Goal: Task Accomplishment & Management: Manage account settings

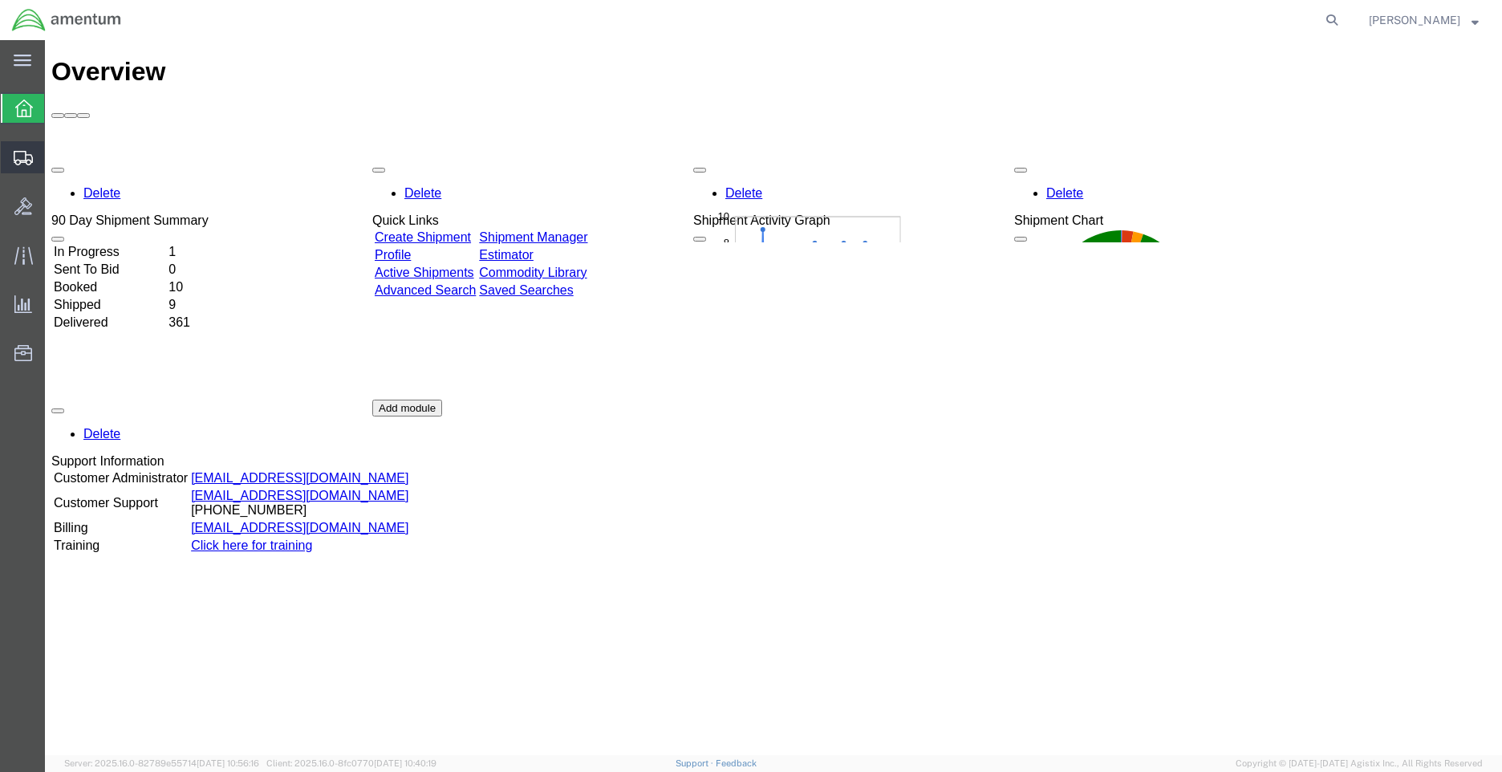
click at [0, 0] on span "Shipment Manager" at bounding box center [0, 0] width 0 height 0
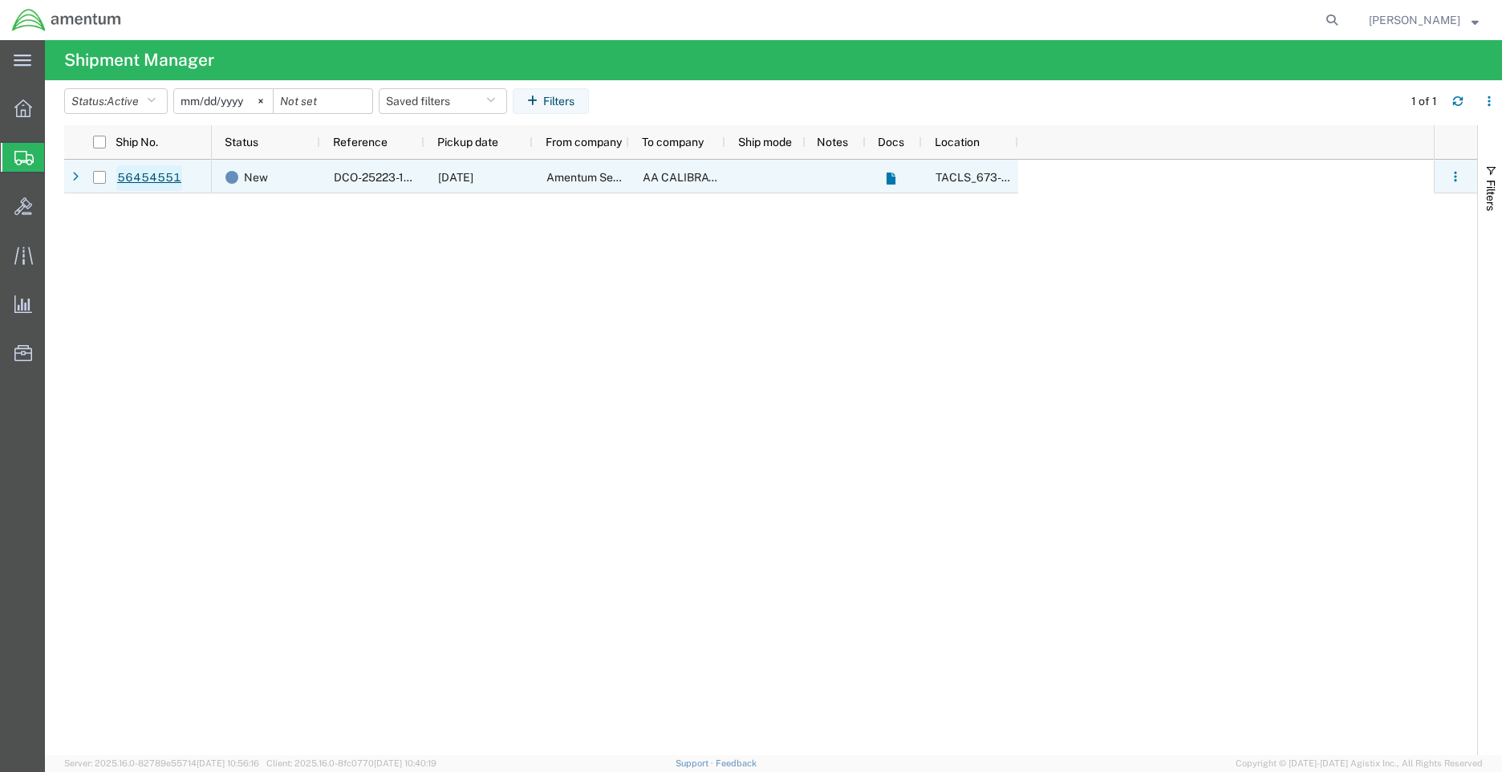
click at [164, 176] on link "56454551" at bounding box center [149, 178] width 66 height 26
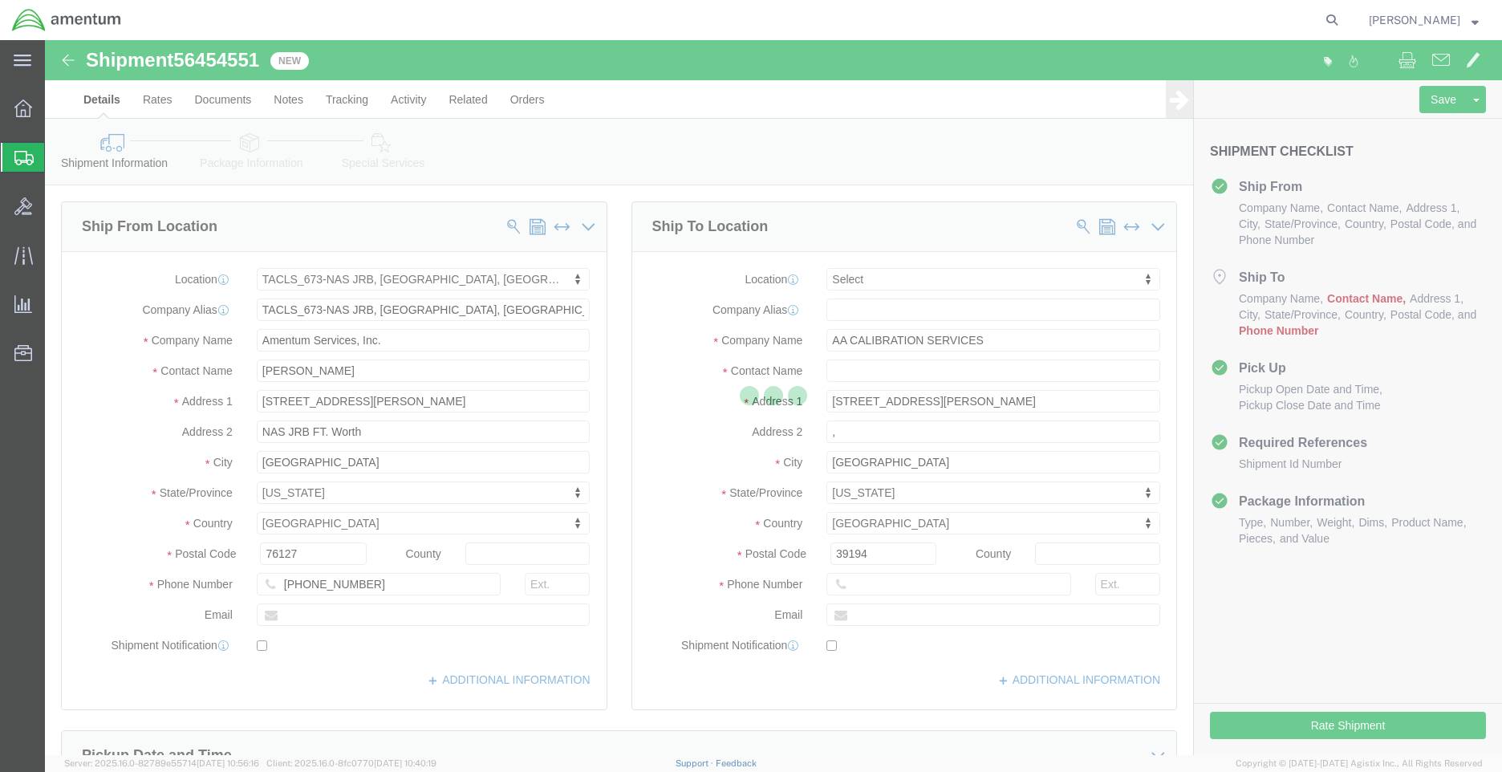
select select "42735"
select select
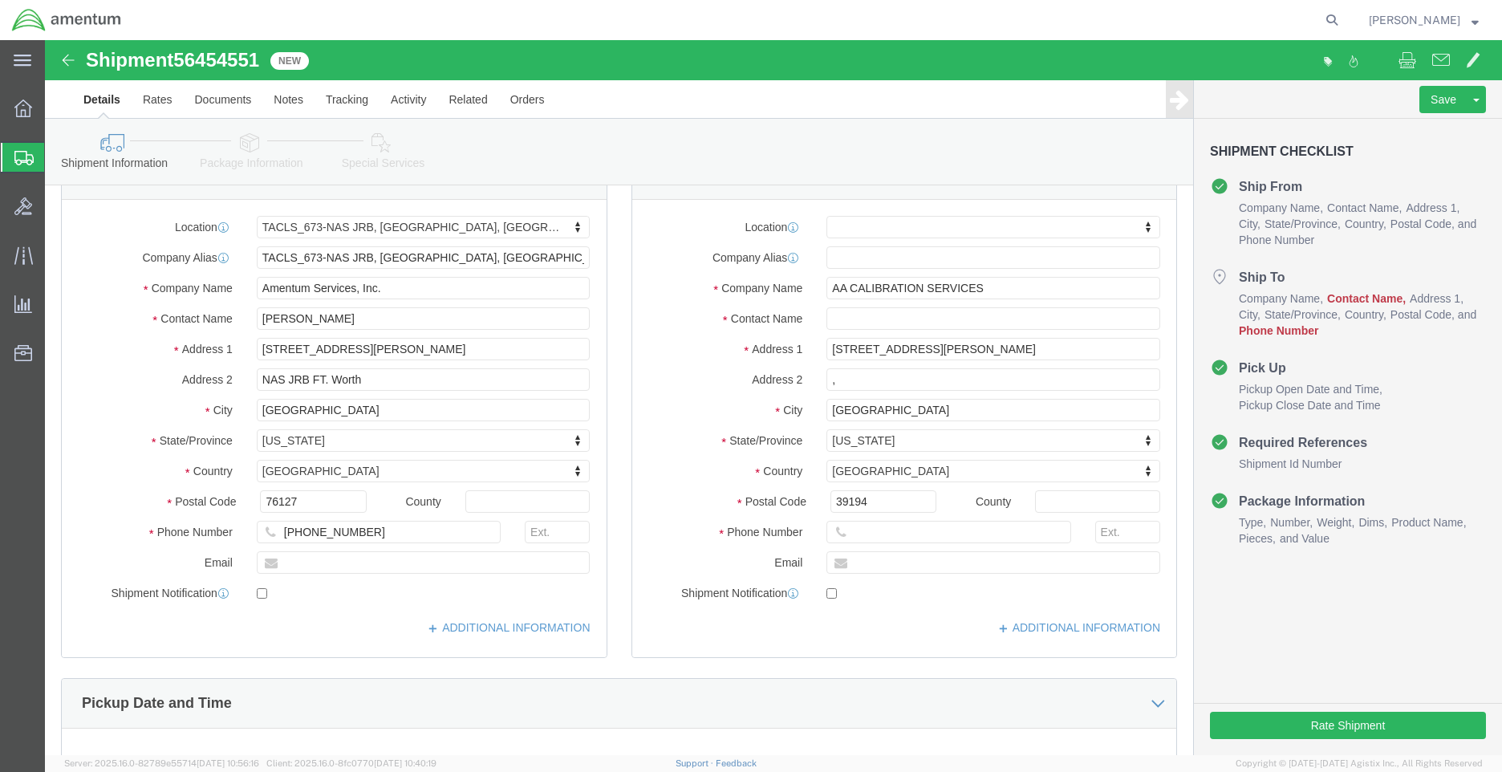
scroll to position [80, 0]
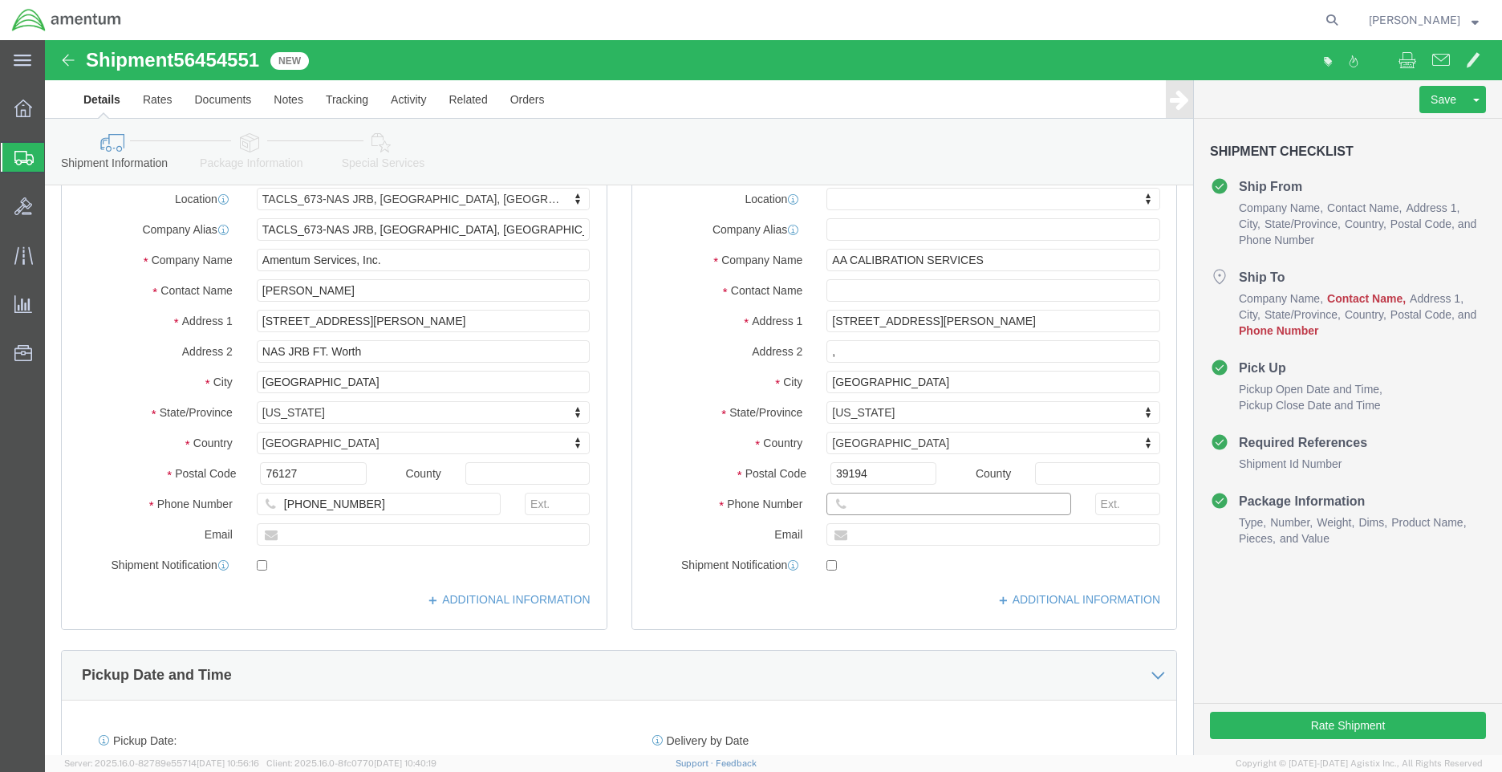
click input "text"
type input "[PHONE_NUMBER]"
click input ","
click input "text"
type input "c"
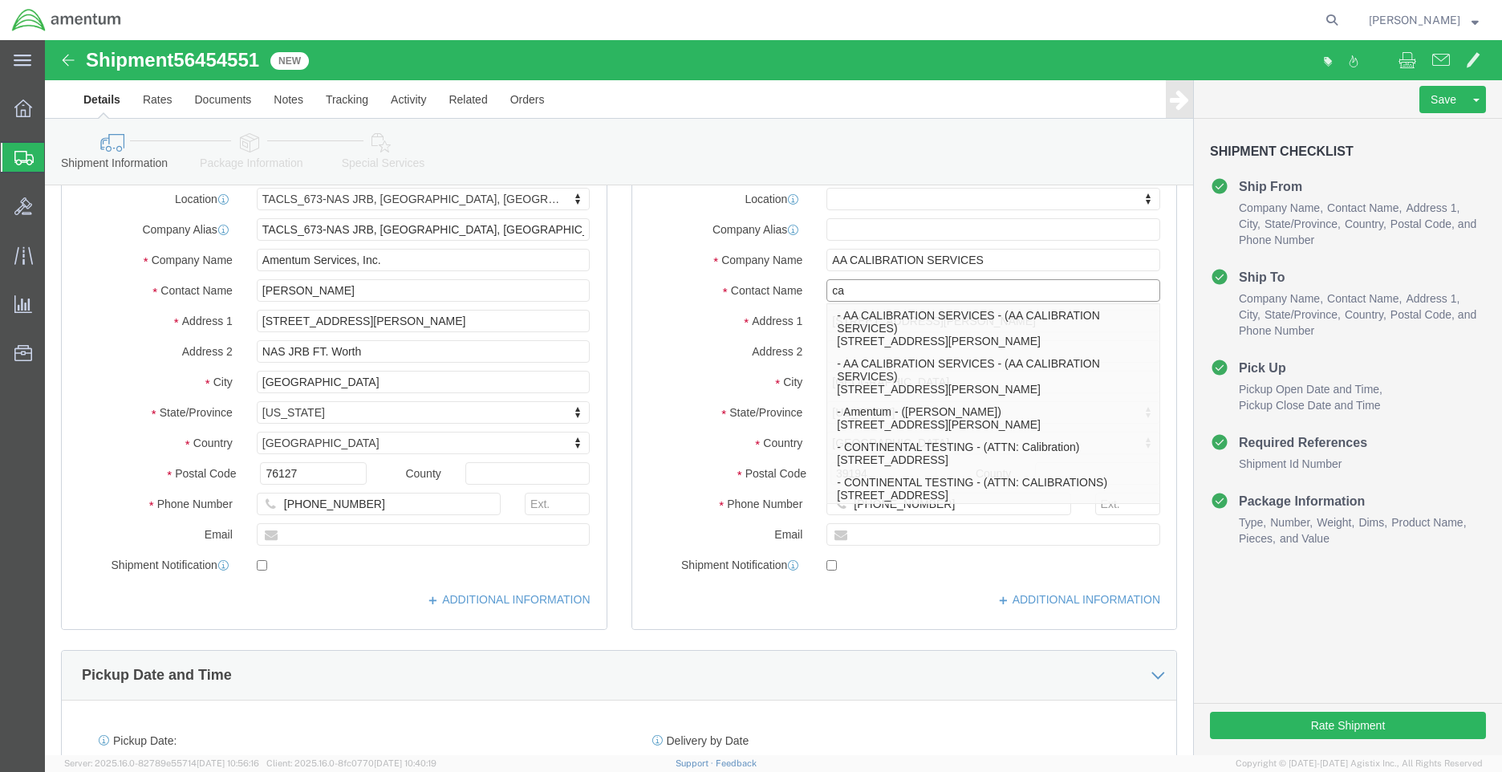
type input "c"
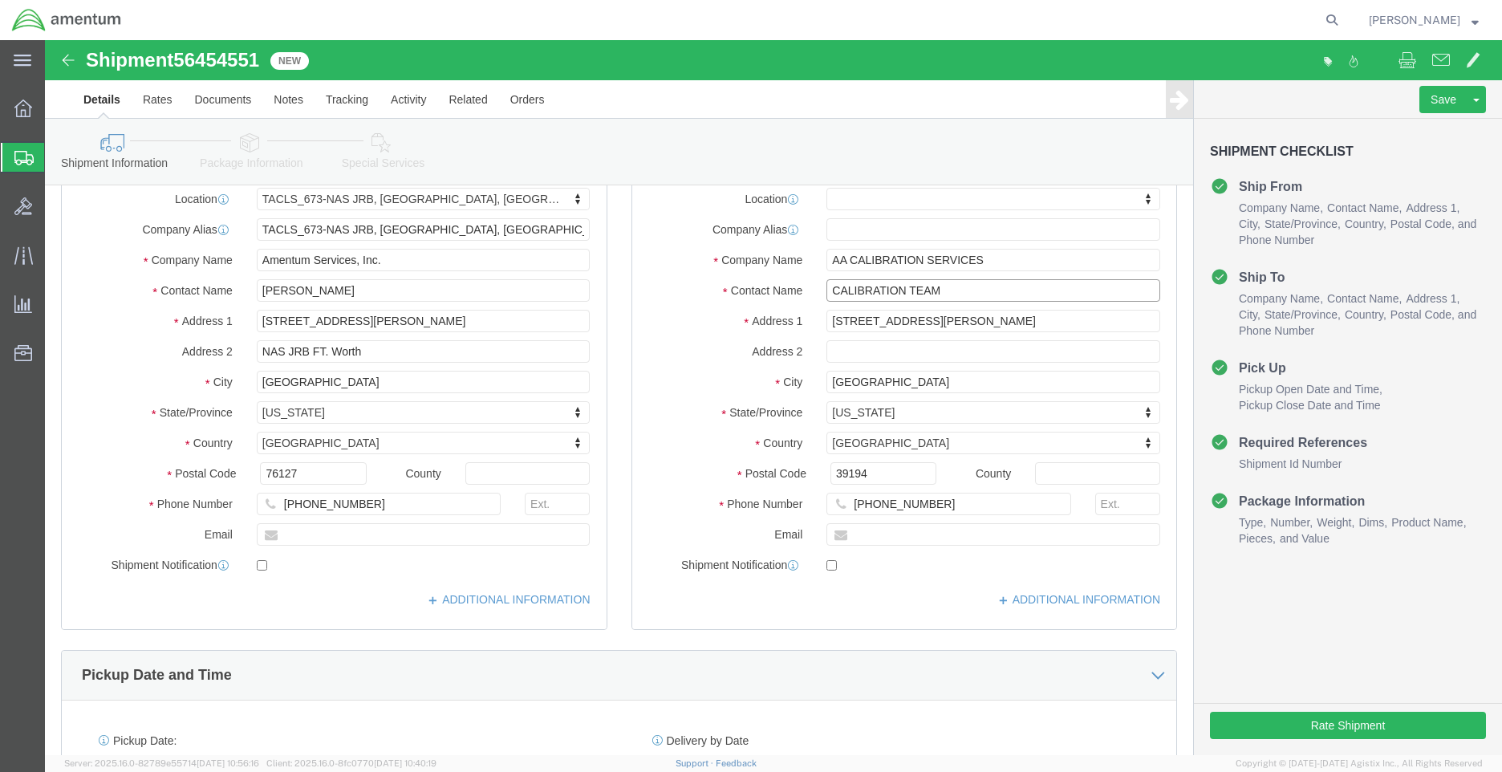
type input "CALIBRATION TEAM"
click label "Address 1"
click button "Rate Shipment"
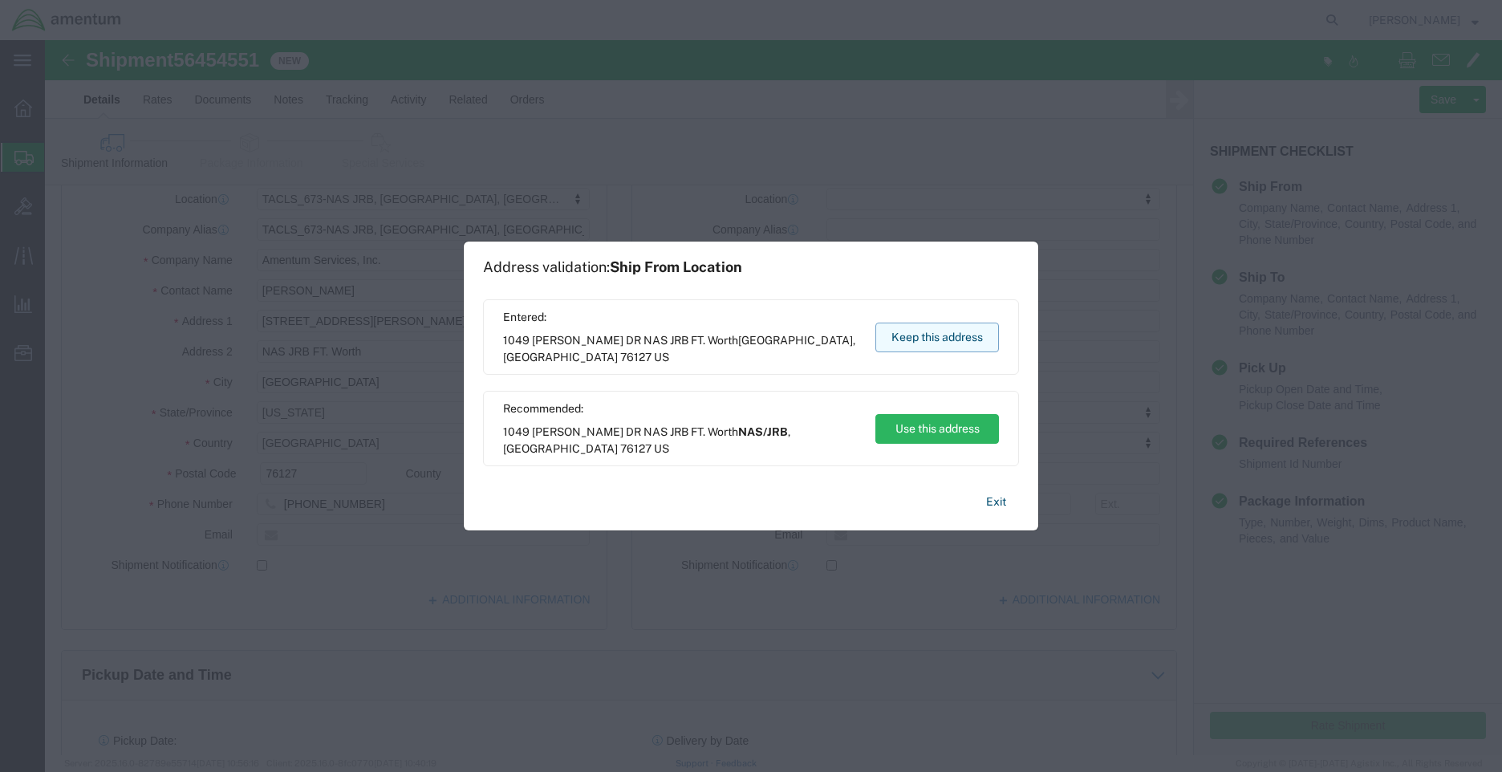
click at [907, 333] on button "Keep this address" at bounding box center [937, 337] width 124 height 30
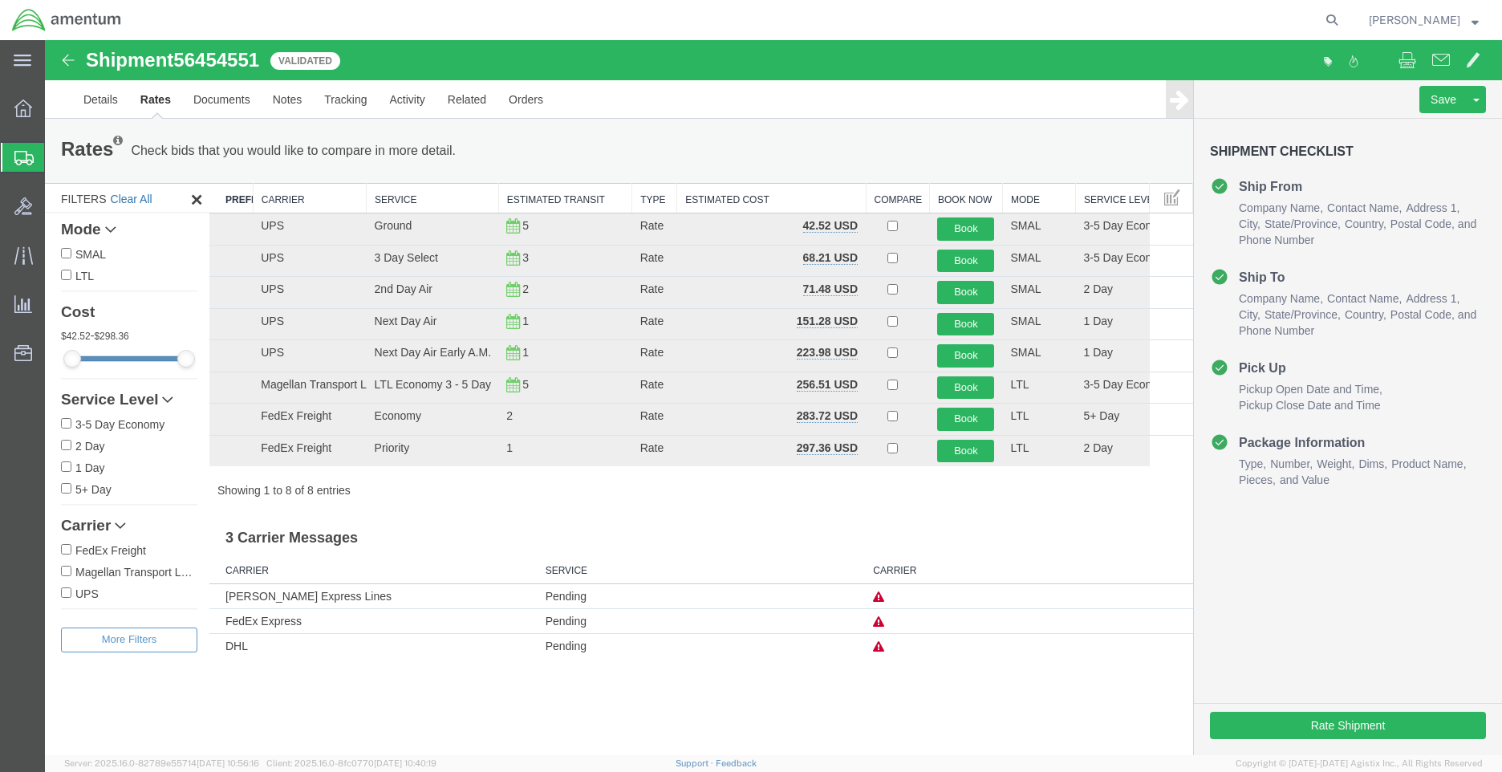
click at [124, 194] on link "Clear All" at bounding box center [132, 199] width 42 height 13
click at [963, 227] on button "Book" at bounding box center [965, 228] width 57 height 23
click at [880, 623] on icon at bounding box center [878, 621] width 11 height 11
click at [161, 639] on button "Filters" at bounding box center [129, 639] width 136 height 25
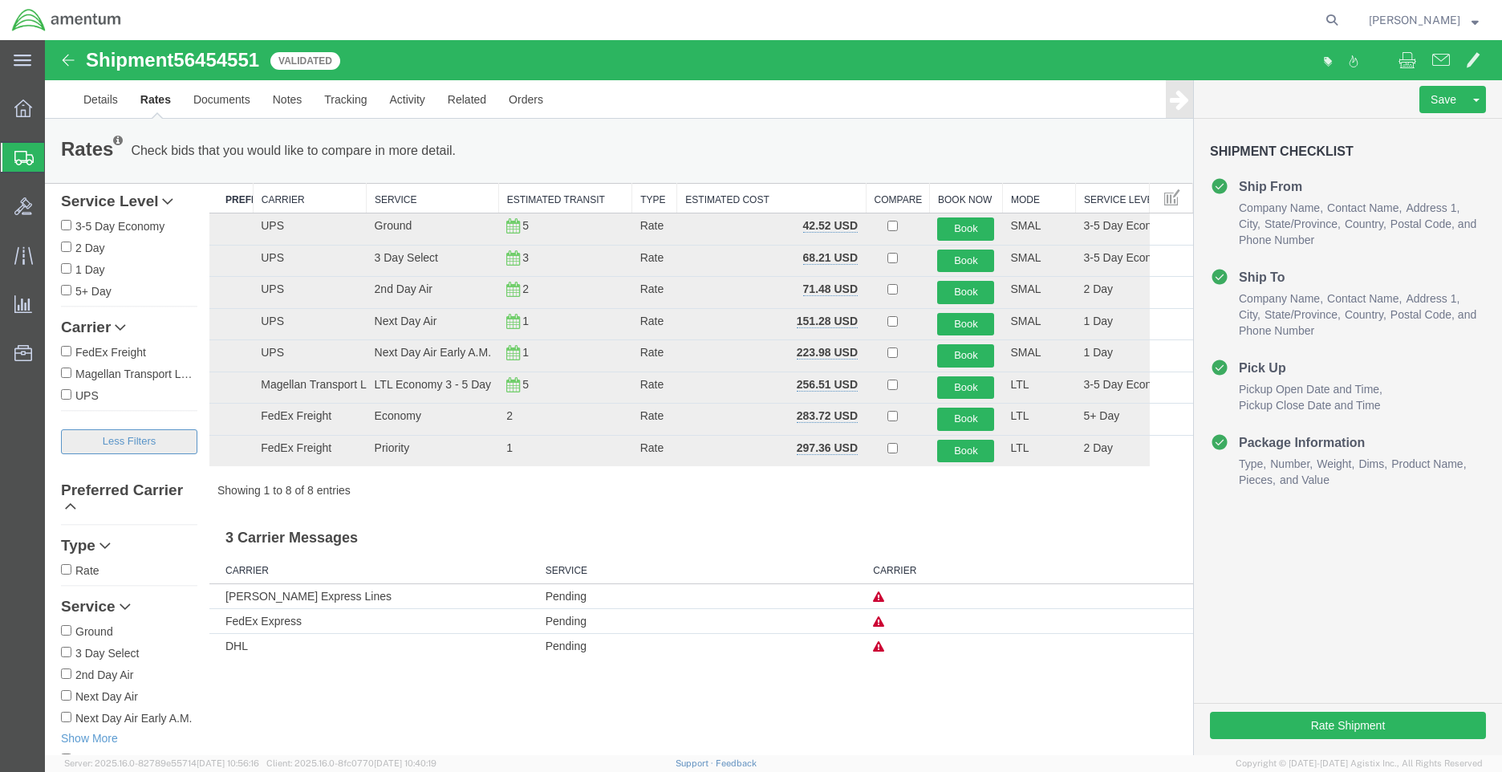
scroll to position [201, 0]
click at [91, 734] on link "Show More" at bounding box center [129, 735] width 136 height 16
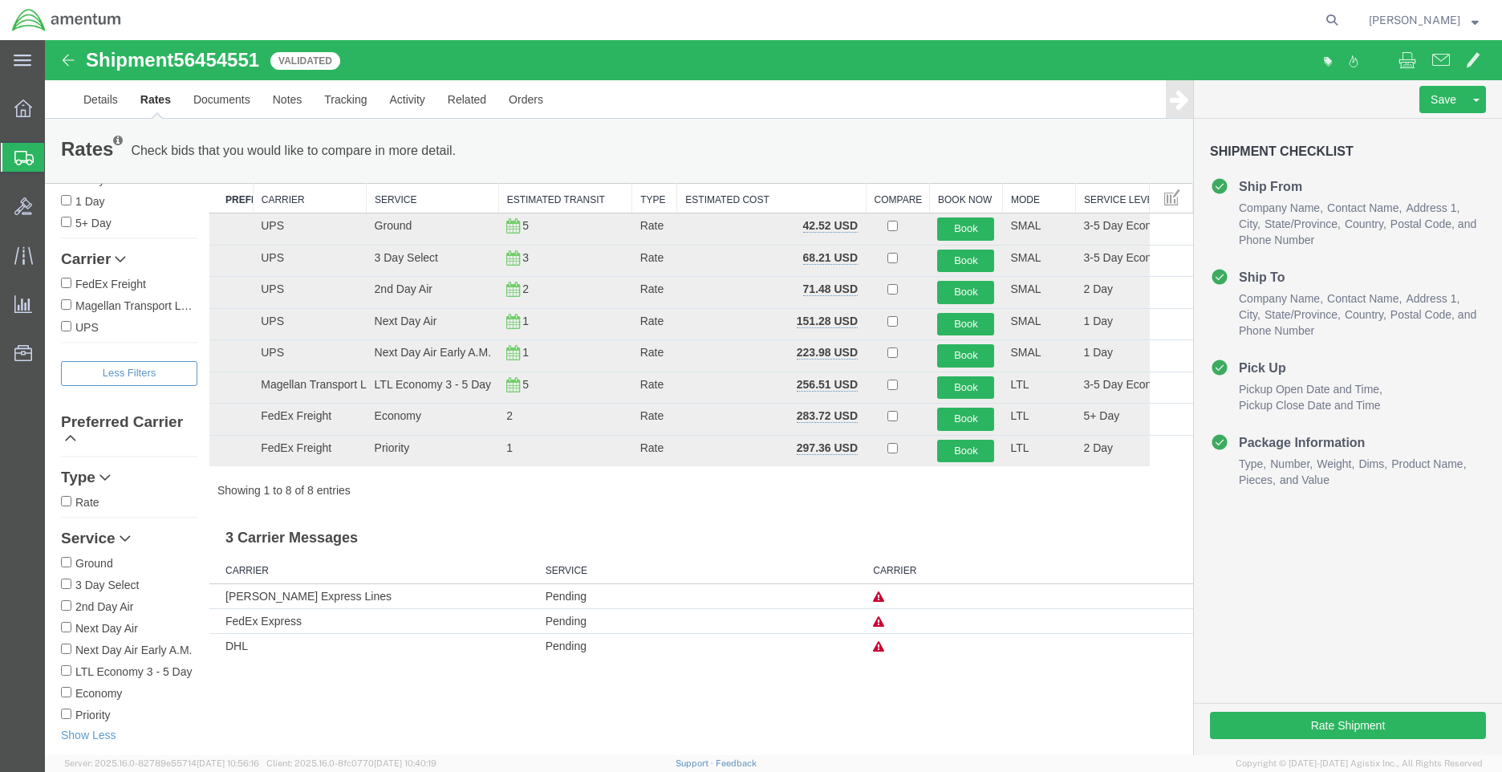
click at [67, 559] on input "Ground" at bounding box center [66, 562] width 10 height 10
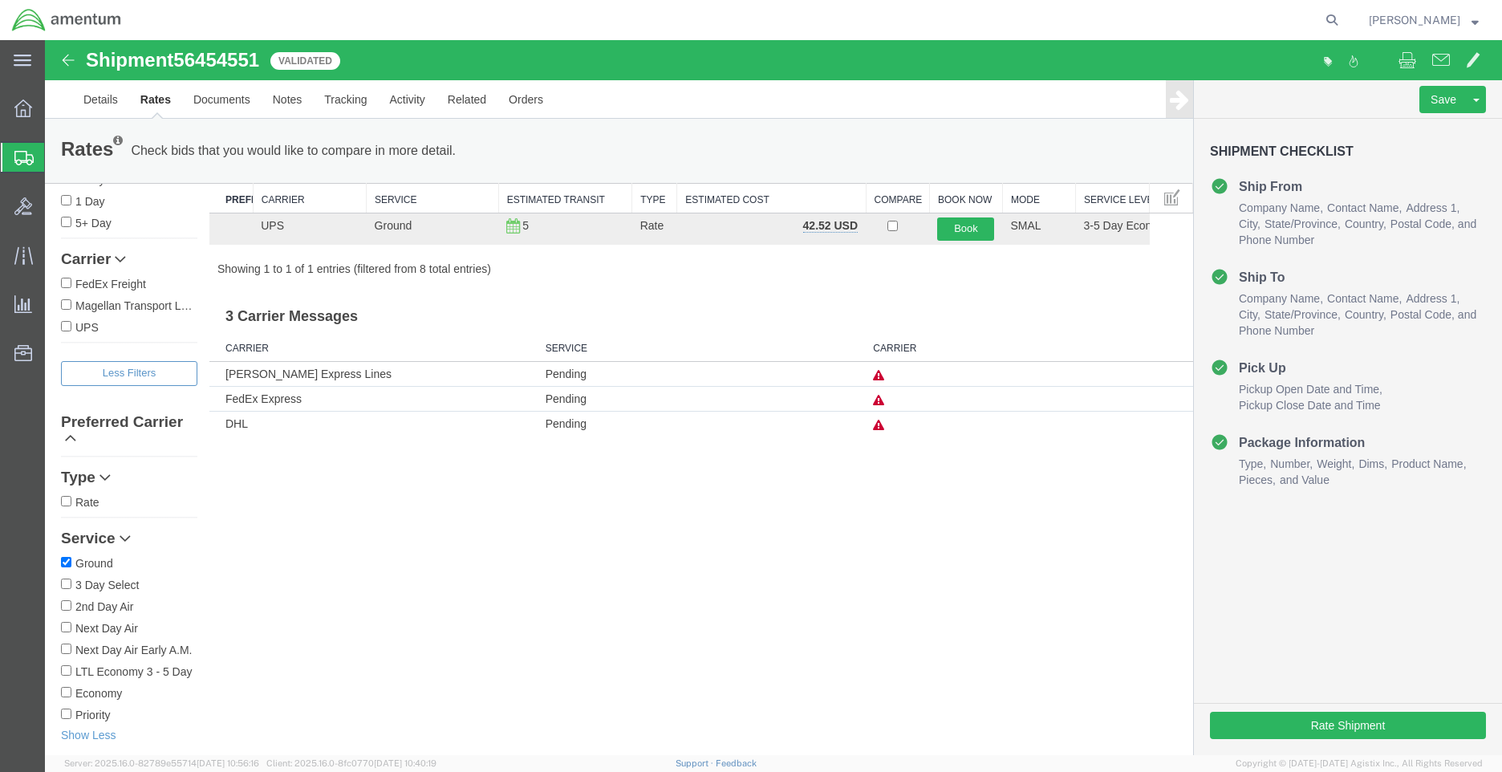
click at [881, 401] on icon at bounding box center [878, 400] width 11 height 11
click at [880, 427] on icon at bounding box center [878, 425] width 11 height 11
click at [900, 491] on div "Shipment 56454551 8 of 8 Validated Details Rates Documents Notes Tracking Activ…" at bounding box center [773, 397] width 1457 height 715
click at [821, 448] on div "Shipment 56454551 8 of 8 Validated Details Rates Documents Notes Tracking Activ…" at bounding box center [773, 397] width 1457 height 715
click at [842, 306] on h3 "3 Carrier Messages" at bounding box center [701, 311] width 984 height 36
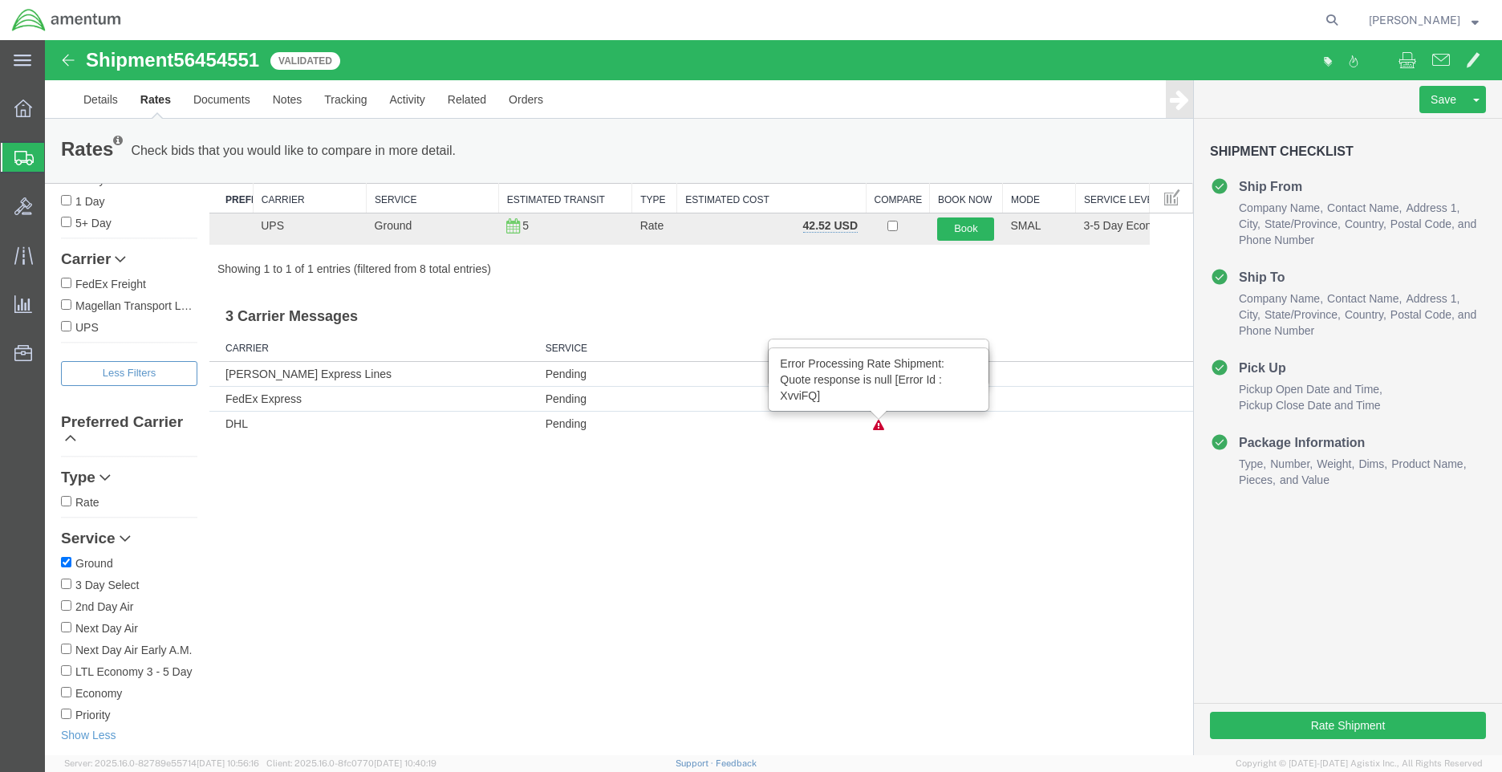
click at [616, 287] on div "Rates Check bids that you would like to compare in more detail. Compare Filter …" at bounding box center [619, 277] width 1148 height 317
click at [575, 372] on td "Pending" at bounding box center [701, 374] width 328 height 25
click at [123, 260] on icon at bounding box center [120, 258] width 11 height 11
click at [126, 321] on icon at bounding box center [120, 323] width 11 height 11
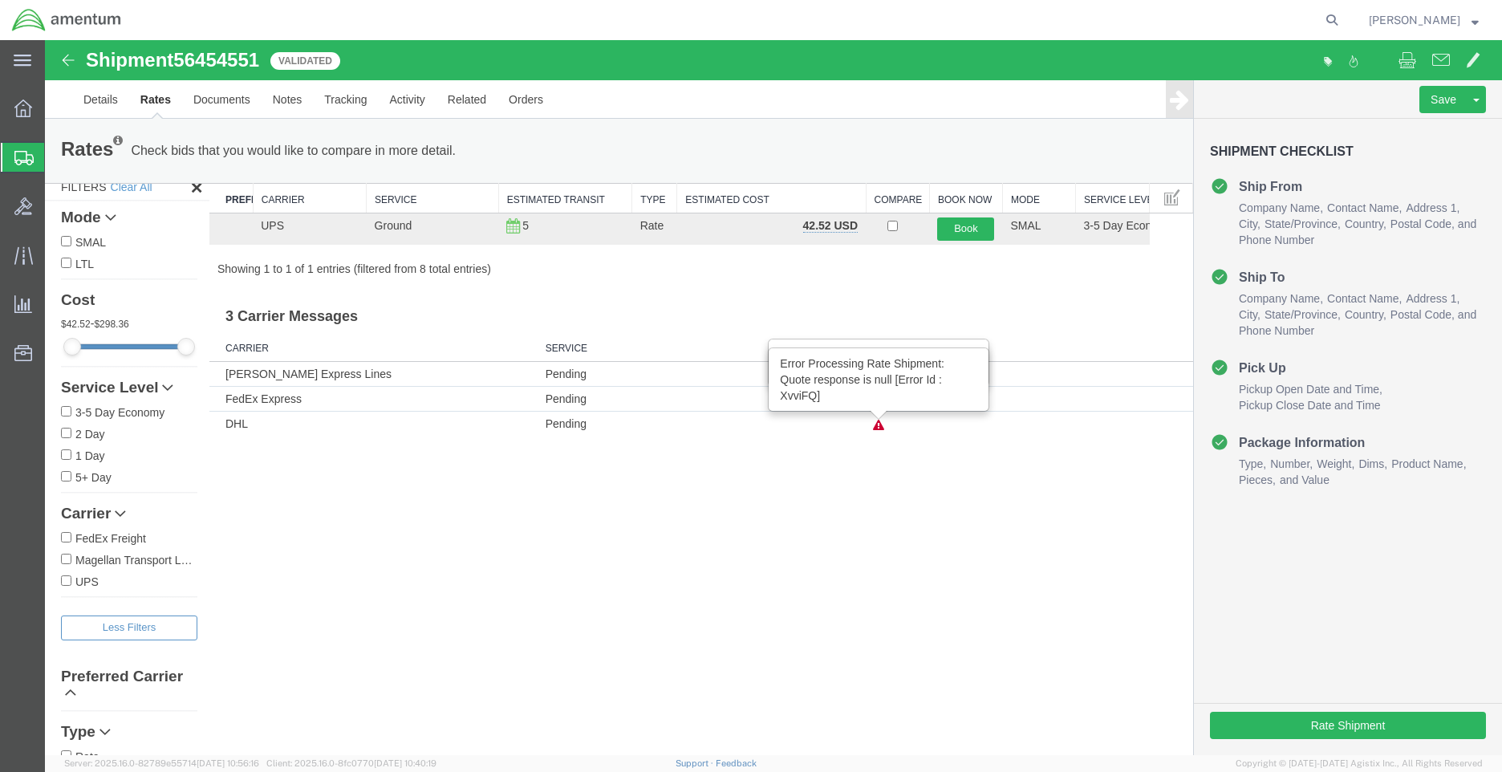
scroll to position [0, 0]
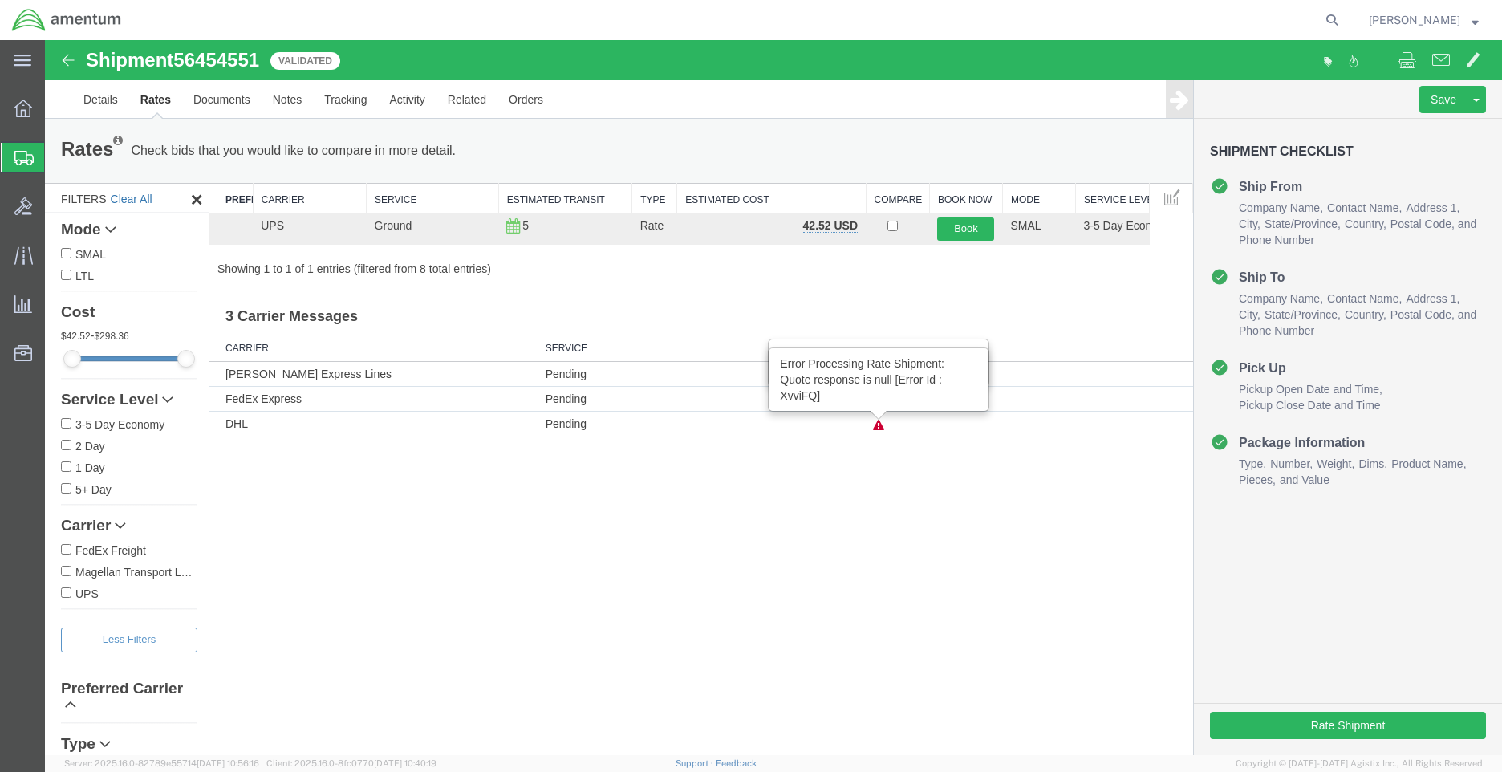
click at [133, 196] on link "Clear All" at bounding box center [132, 199] width 42 height 13
checkbox input "false"
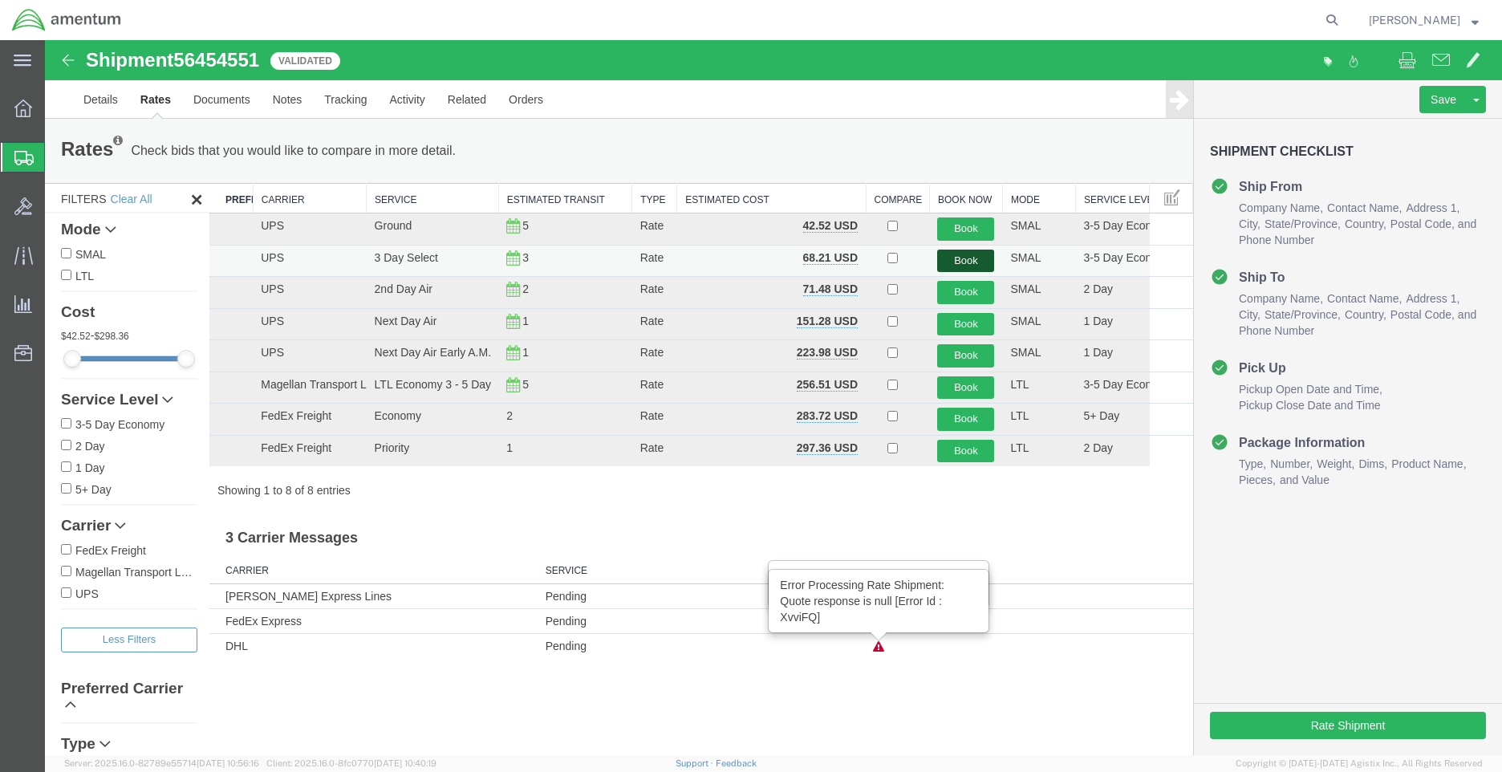
click at [971, 257] on button "Book" at bounding box center [965, 260] width 57 height 23
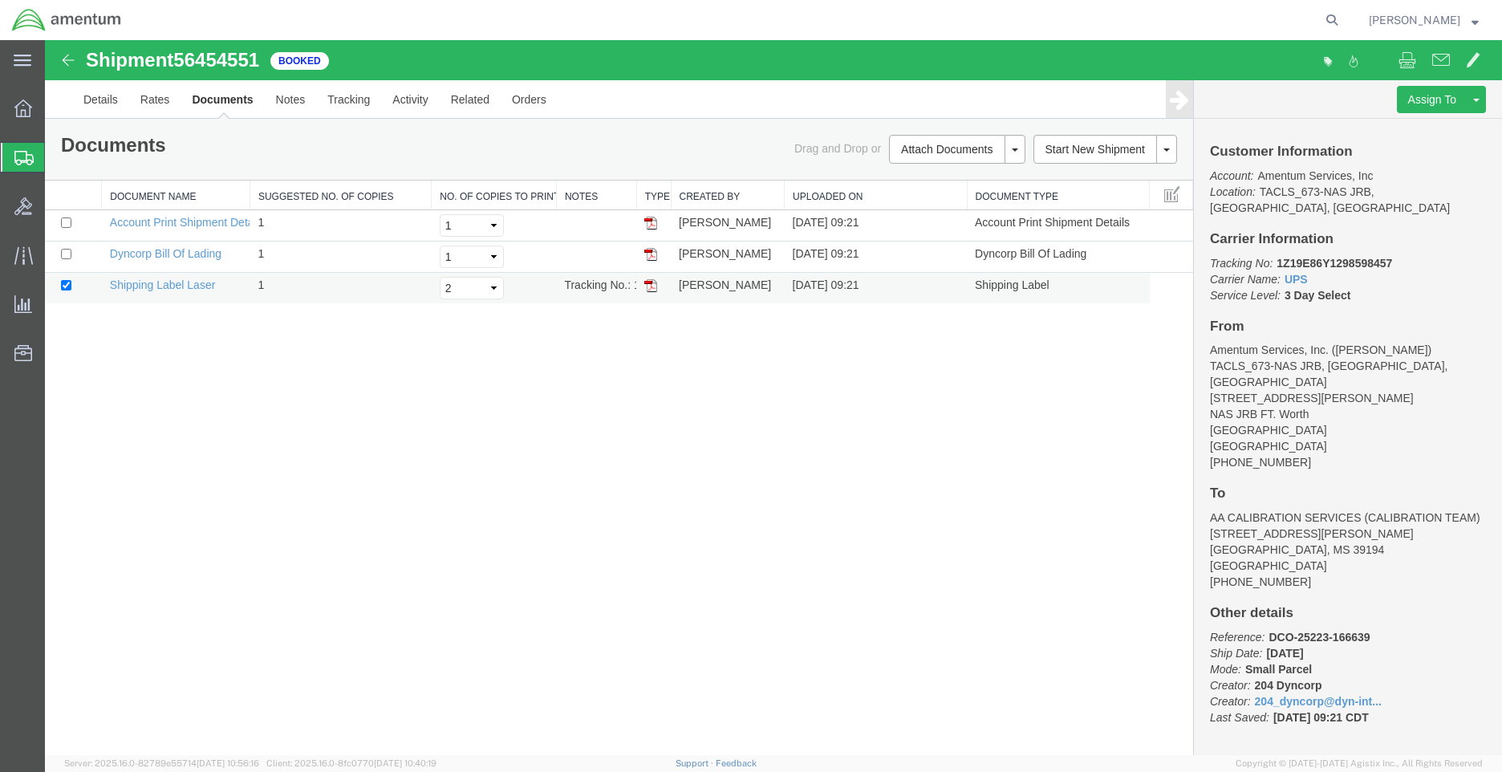
click at [648, 286] on img at bounding box center [650, 285] width 13 height 13
click at [115, 100] on link "Details" at bounding box center [100, 99] width 57 height 39
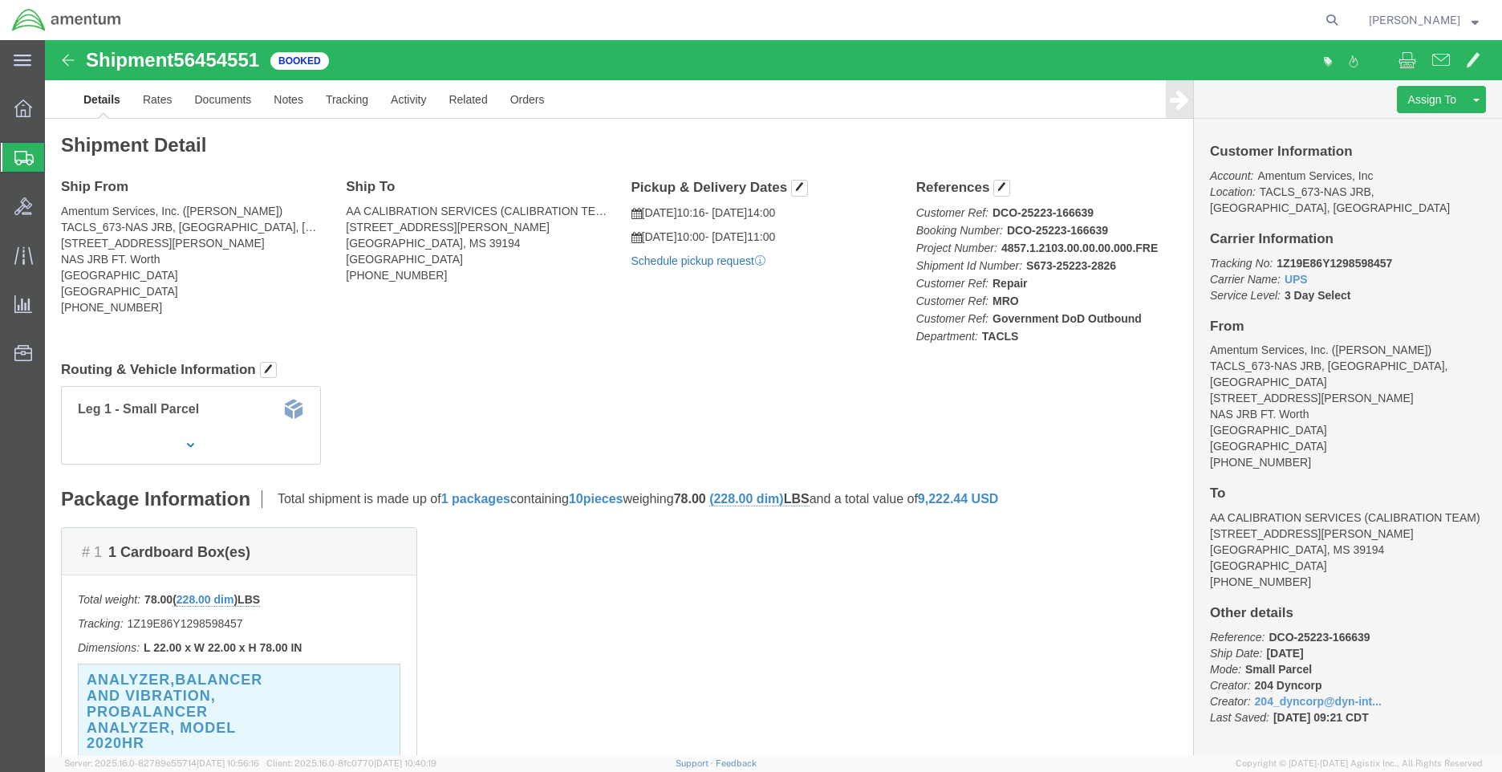
click link "Schedule pickup request"
